Goal: Information Seeking & Learning: Learn about a topic

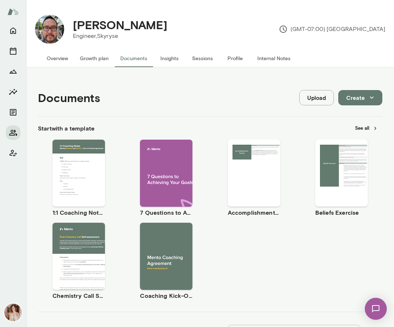
scroll to position [116, 0]
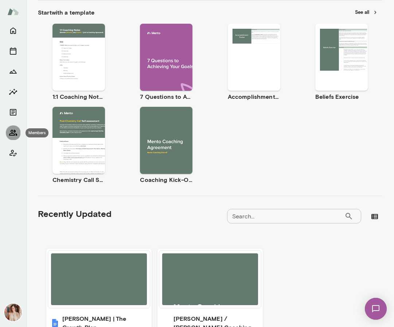
click at [14, 130] on icon "Members" at bounding box center [13, 133] width 8 height 6
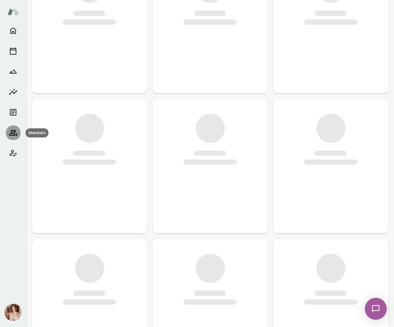
click at [14, 130] on icon "Members" at bounding box center [13, 133] width 8 height 6
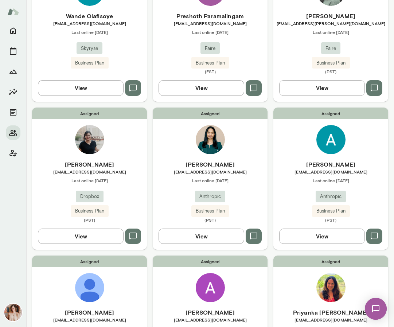
click at [173, 288] on div "Assigned Anna Venancio Marques annav@anthropic.com Last online October 3 Anthro…" at bounding box center [210, 327] width 115 height 142
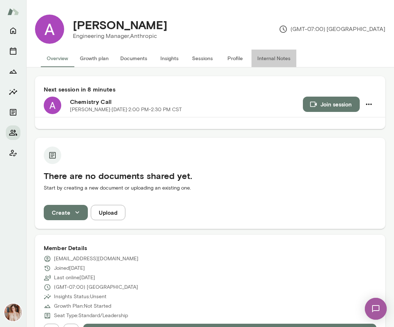
click at [267, 60] on button "Internal Notes" at bounding box center [274, 59] width 45 height 18
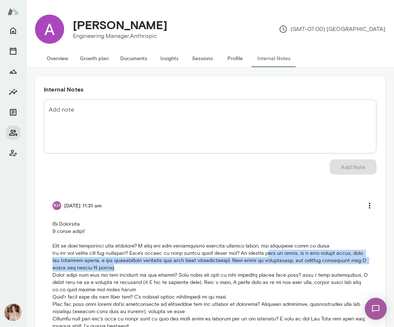
drag, startPoint x: 278, startPoint y: 253, endPoint x: 278, endPoint y: 265, distance: 12.4
click at [278, 265] on p at bounding box center [211, 279] width 316 height 117
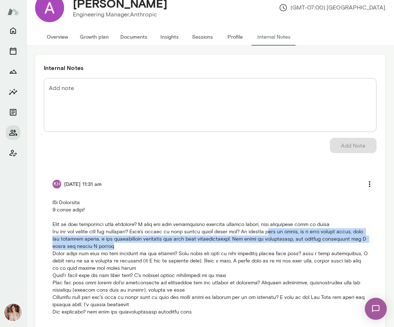
scroll to position [42, 0]
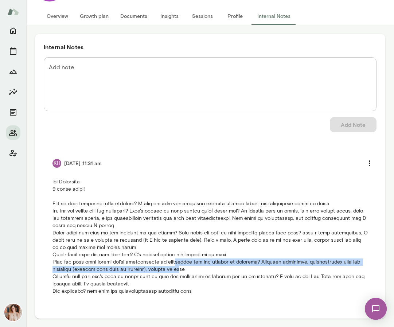
drag, startPoint x: 178, startPoint y: 263, endPoint x: 178, endPoint y: 272, distance: 8.8
click at [178, 272] on p at bounding box center [211, 236] width 316 height 117
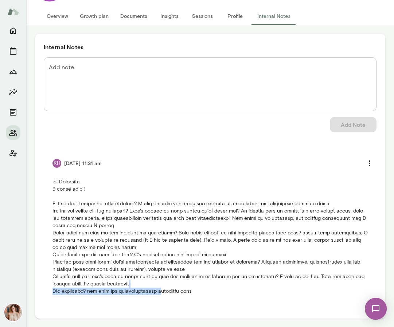
drag, startPoint x: 157, startPoint y: 288, endPoint x: 159, endPoint y: 293, distance: 5.9
click at [159, 293] on p at bounding box center [211, 236] width 316 height 117
click at [214, 292] on p at bounding box center [211, 236] width 316 height 117
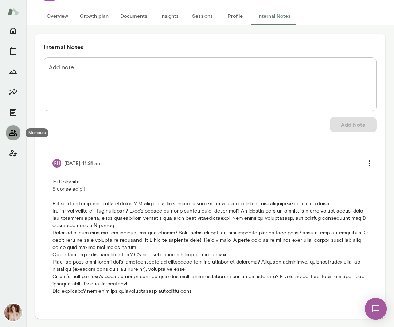
click at [17, 136] on icon "Members" at bounding box center [13, 132] width 9 height 9
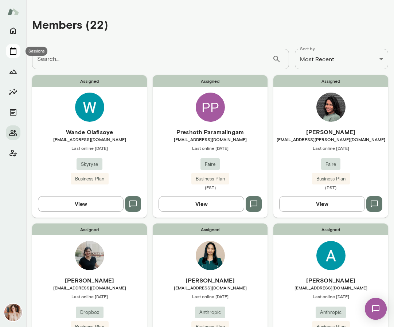
click at [14, 53] on icon "Sessions" at bounding box center [13, 51] width 9 height 9
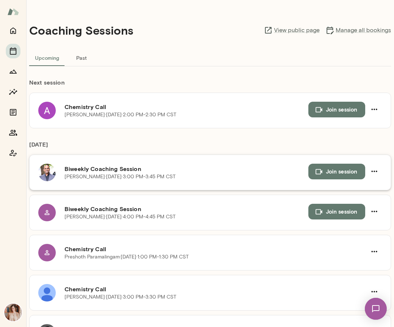
click at [46, 174] on img at bounding box center [47, 173] width 18 height 18
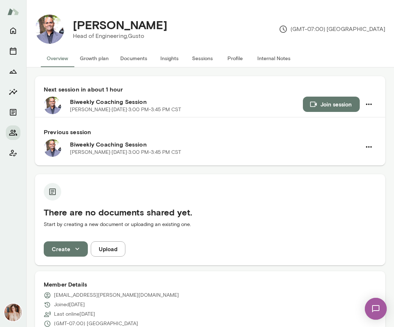
click at [203, 59] on button "Sessions" at bounding box center [202, 59] width 33 height 18
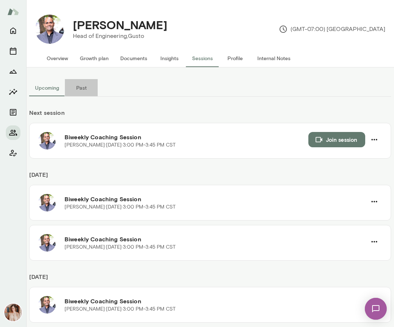
click at [82, 85] on button "Past" at bounding box center [81, 88] width 33 height 18
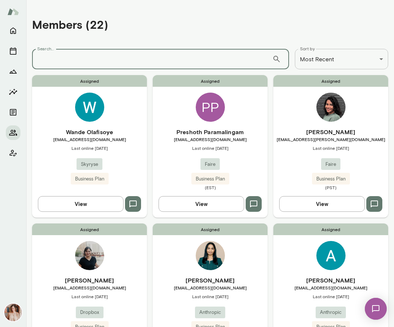
click at [74, 54] on input "Search..." at bounding box center [152, 59] width 240 height 20
type input "****"
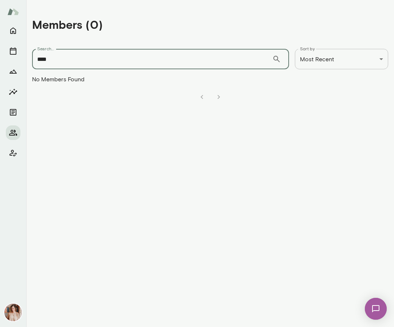
drag, startPoint x: 168, startPoint y: 62, endPoint x: 12, endPoint y: 61, distance: 155.8
click at [12, 61] on div "**********" at bounding box center [197, 163] width 394 height 327
type input "****"
drag, startPoint x: 155, startPoint y: 58, endPoint x: 15, endPoint y: 45, distance: 140.3
click at [15, 45] on div "**********" at bounding box center [197, 163] width 394 height 327
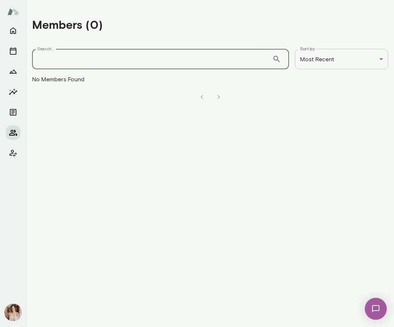
click at [13, 136] on icon "Members" at bounding box center [13, 132] width 9 height 9
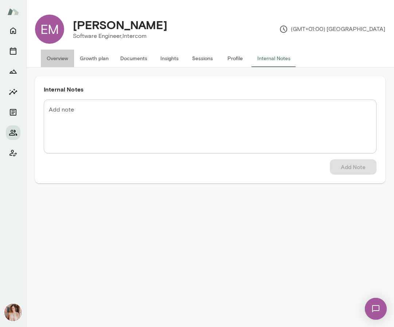
click at [62, 58] on button "Overview" at bounding box center [57, 59] width 33 height 18
